Goal: Transaction & Acquisition: Book appointment/travel/reservation

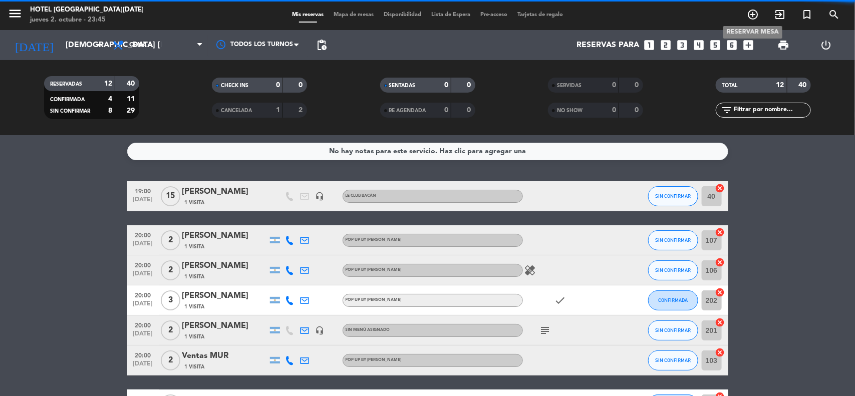
click at [749, 11] on icon "add_circle_outline" at bounding box center [753, 15] width 12 height 12
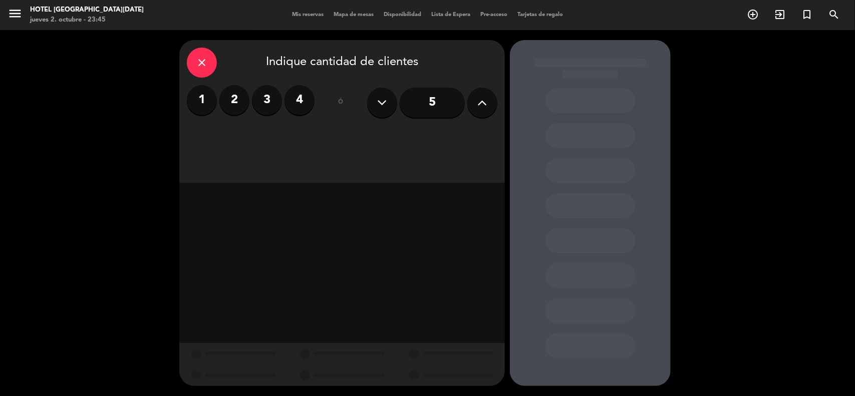
click at [474, 98] on button at bounding box center [482, 103] width 30 height 30
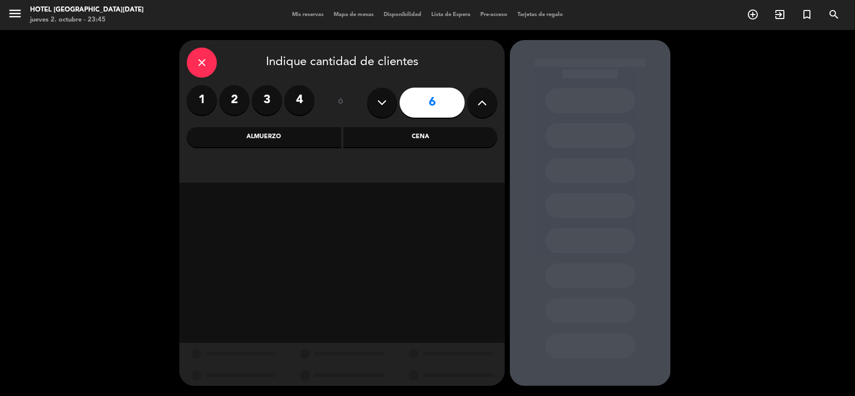
click at [432, 144] on div "Cena" at bounding box center [421, 137] width 154 height 20
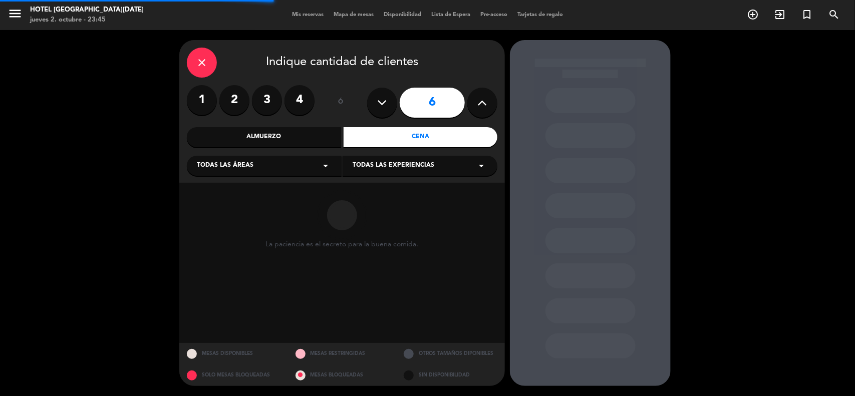
click at [289, 170] on div "Todas las áreas arrow_drop_down" at bounding box center [264, 166] width 155 height 20
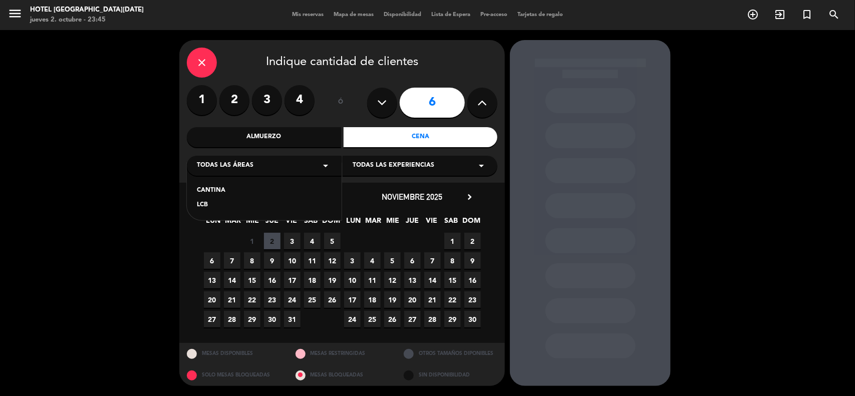
click at [224, 190] on div "CANTINA" at bounding box center [264, 191] width 135 height 10
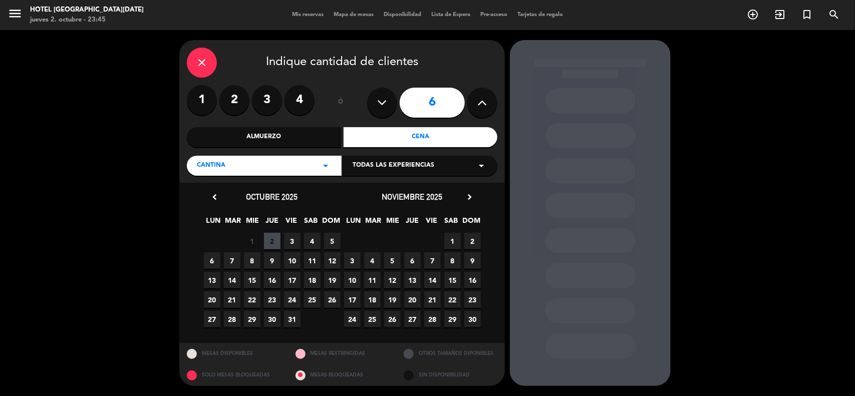
click at [317, 240] on span "4" at bounding box center [312, 241] width 17 height 17
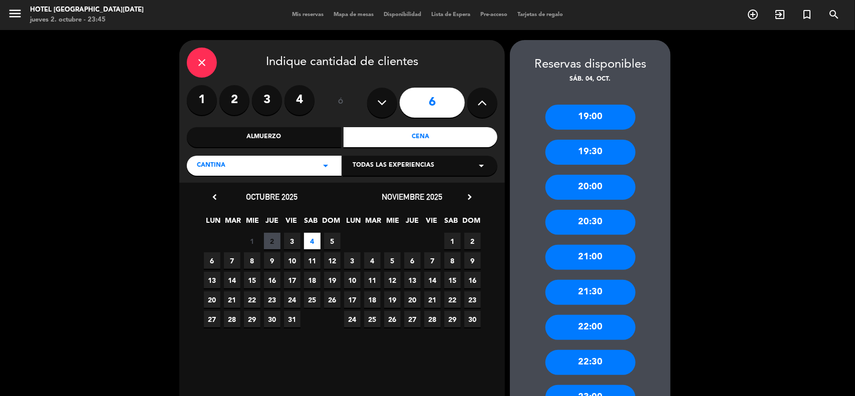
click at [594, 226] on div "20:30" at bounding box center [591, 222] width 90 height 25
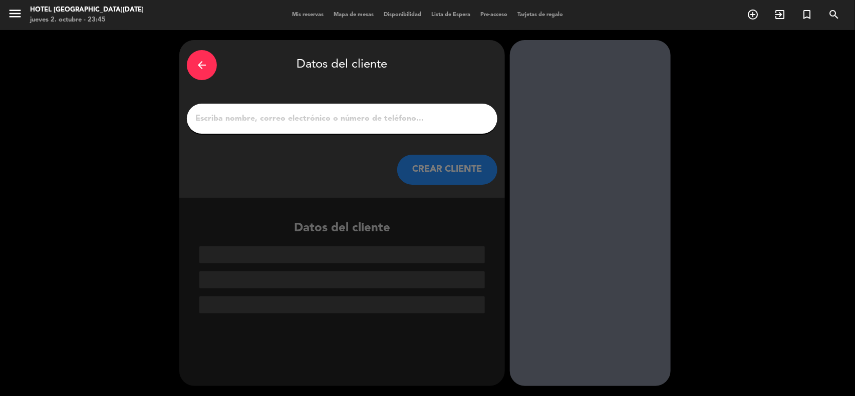
click at [369, 123] on input "1" at bounding box center [342, 119] width 296 height 14
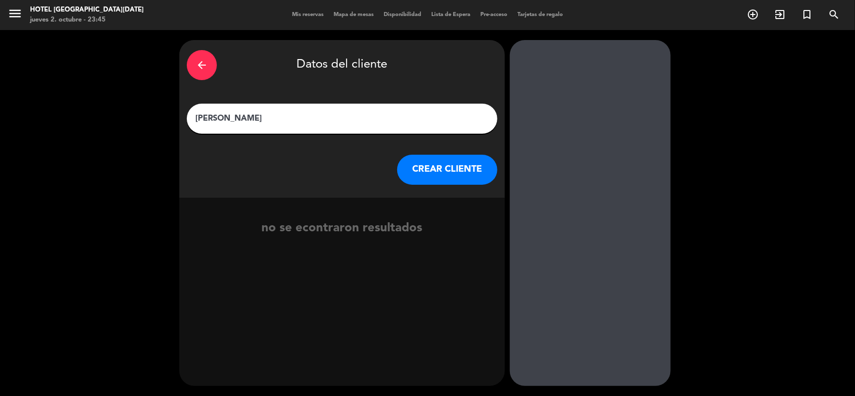
type input "[PERSON_NAME]"
click at [427, 173] on button "CREAR CLIENTE" at bounding box center [447, 170] width 100 height 30
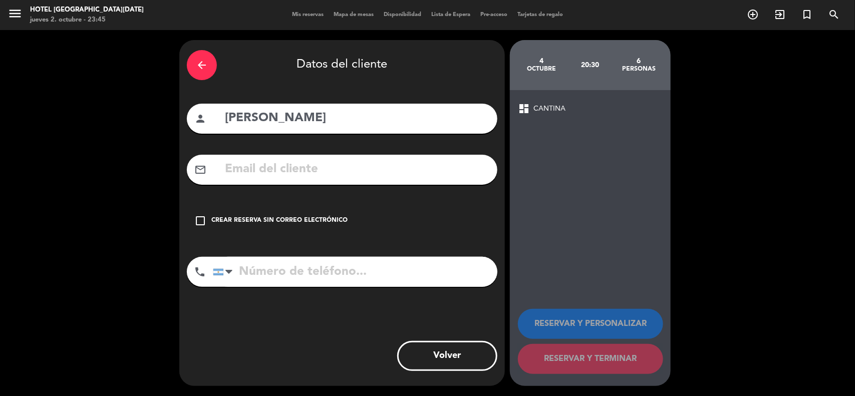
click at [265, 212] on div "check_box_outline_blank Crear reserva sin correo electrónico" at bounding box center [342, 221] width 311 height 30
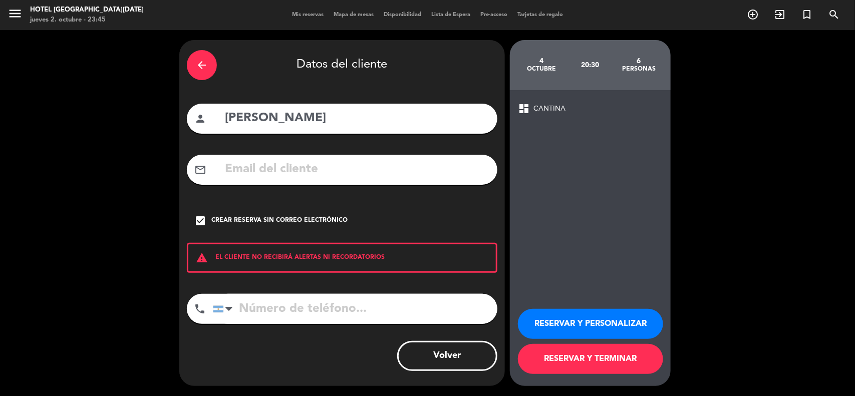
click at [279, 313] on input "tel" at bounding box center [355, 309] width 285 height 30
type input "1160190627"
click at [587, 356] on button "RESERVAR Y TERMINAR" at bounding box center [590, 359] width 145 height 30
